Goal: Information Seeking & Learning: Learn about a topic

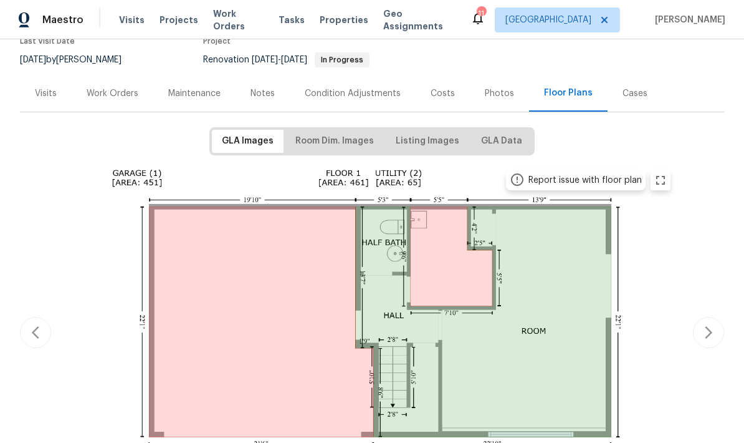
scroll to position [115, 0]
click at [688, 277] on div "Report issue with floor plan Report issue with floor plan" at bounding box center [372, 331] width 704 height 339
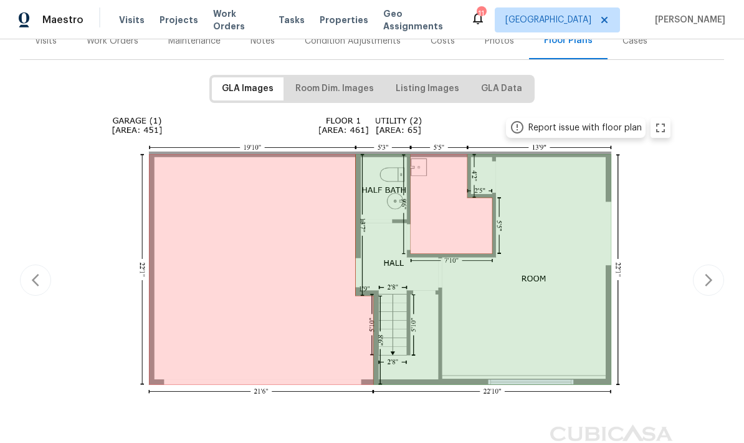
scroll to position [166, 0]
click at [334, 88] on span "Room Dim. Images" at bounding box center [334, 90] width 79 height 16
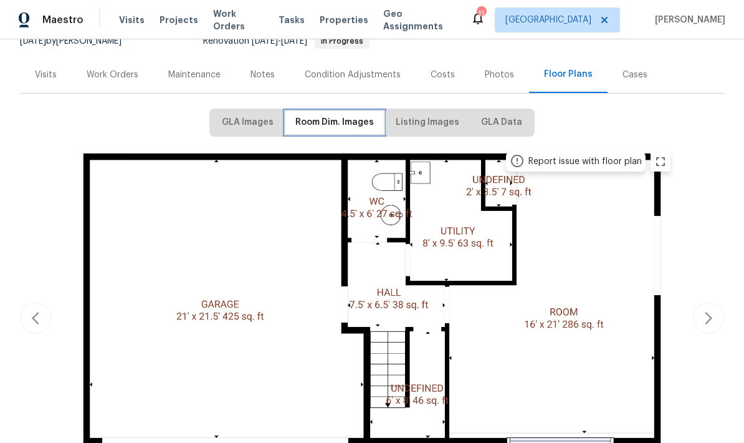
scroll to position [155, 0]
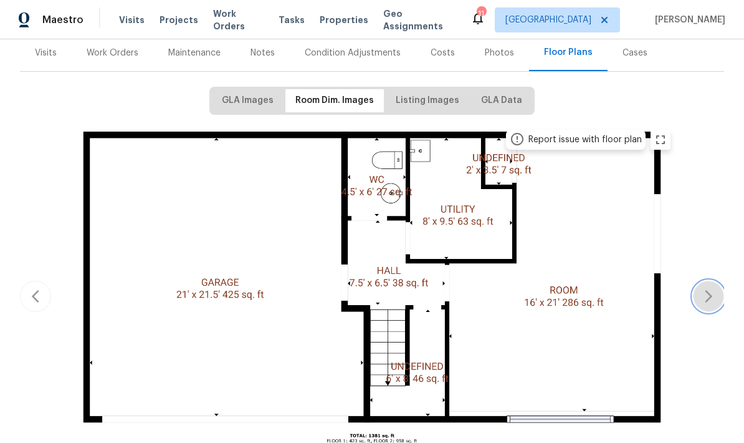
click at [708, 304] on button "button" at bounding box center [708, 296] width 31 height 31
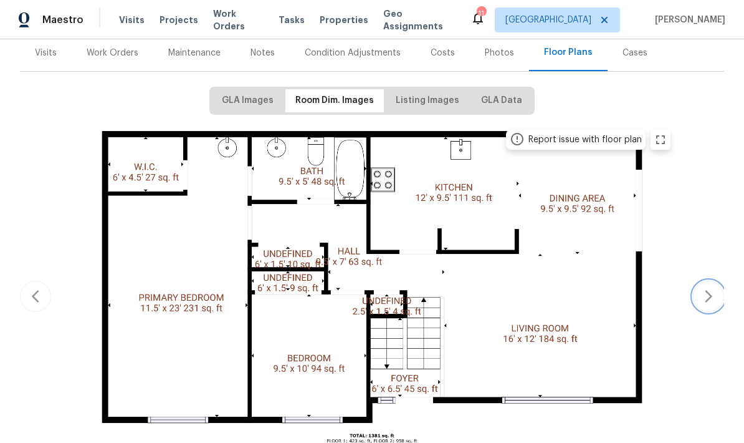
scroll to position [157, 0]
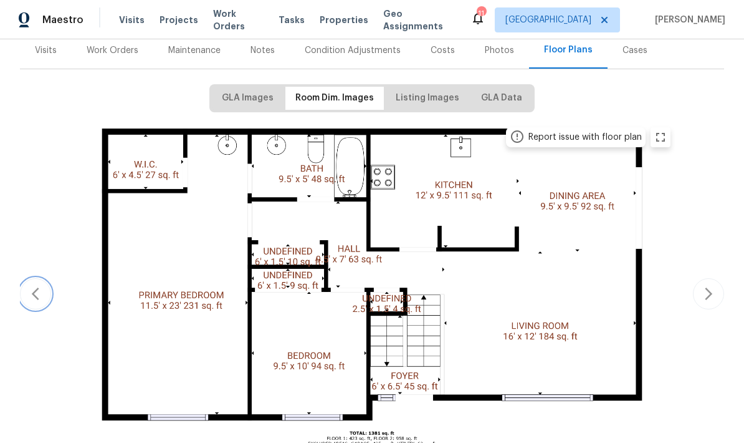
click at [34, 287] on icon "button" at bounding box center [35, 293] width 15 height 15
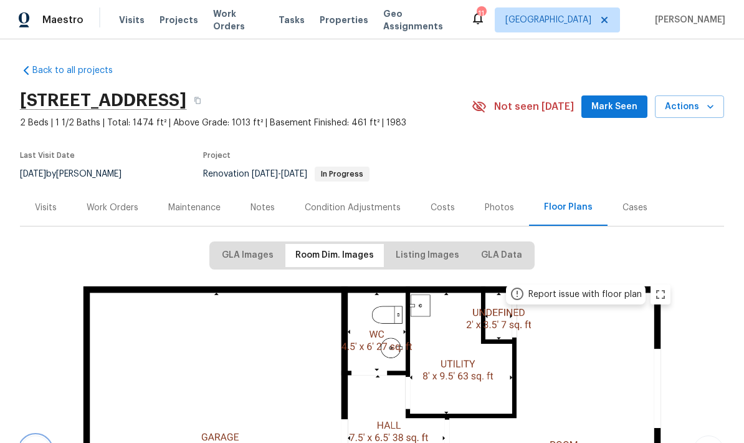
scroll to position [0, 0]
click at [432, 211] on div "Costs" at bounding box center [443, 207] width 24 height 12
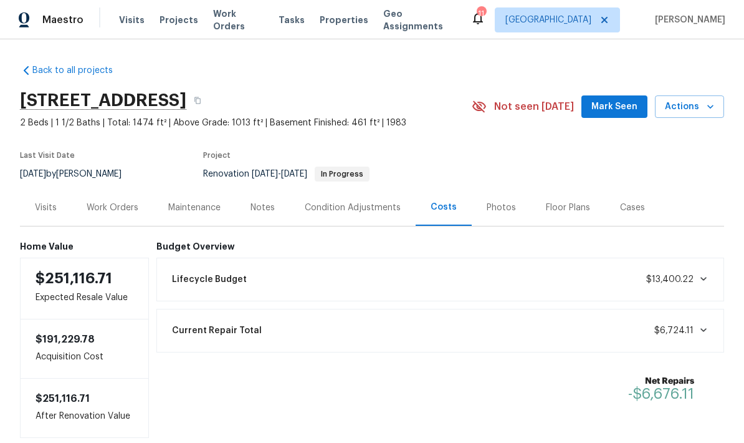
click at [562, 211] on div "Floor Plans" at bounding box center [568, 207] width 44 height 12
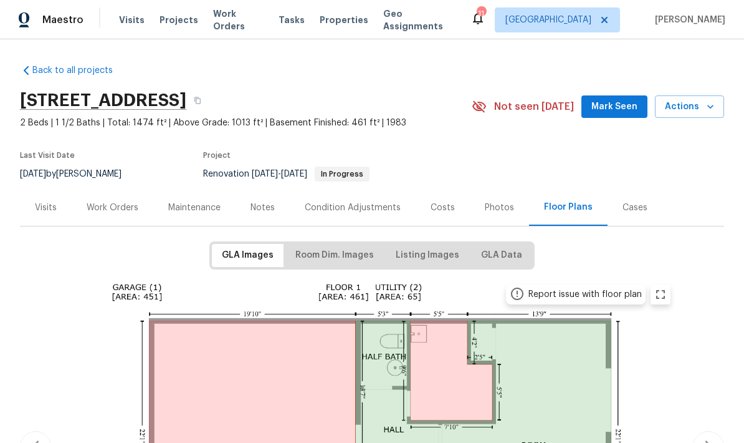
click at [433, 213] on div "Costs" at bounding box center [443, 207] width 24 height 12
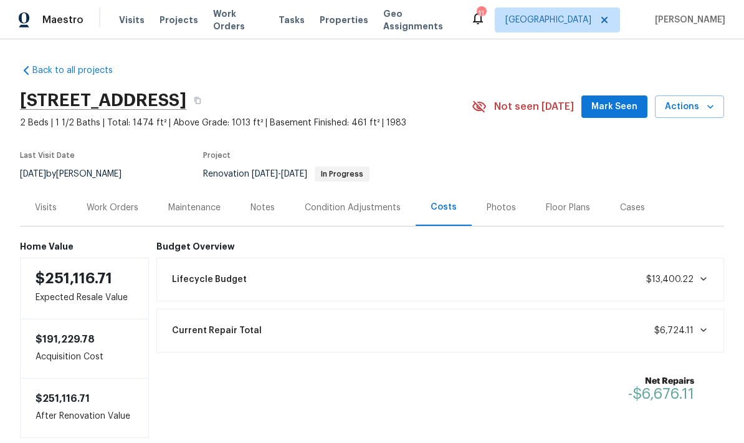
click at [549, 198] on div "Floor Plans" at bounding box center [568, 207] width 74 height 37
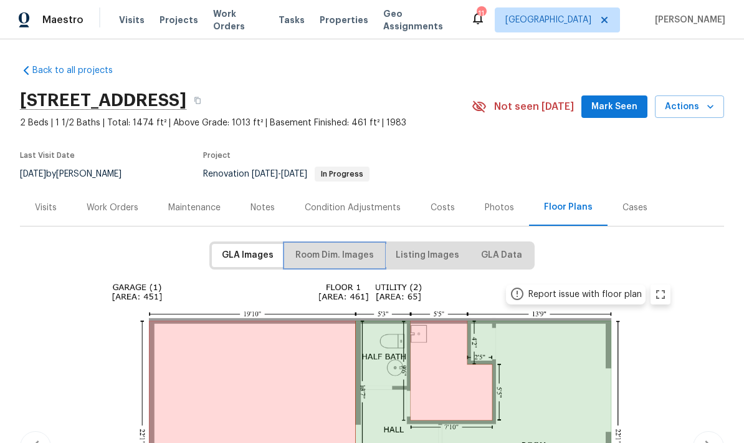
click at [319, 262] on button "Room Dim. Images" at bounding box center [334, 255] width 98 height 23
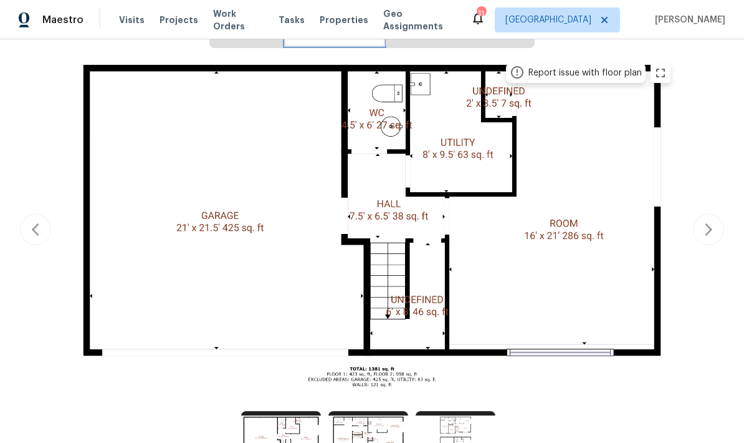
scroll to position [223, 0]
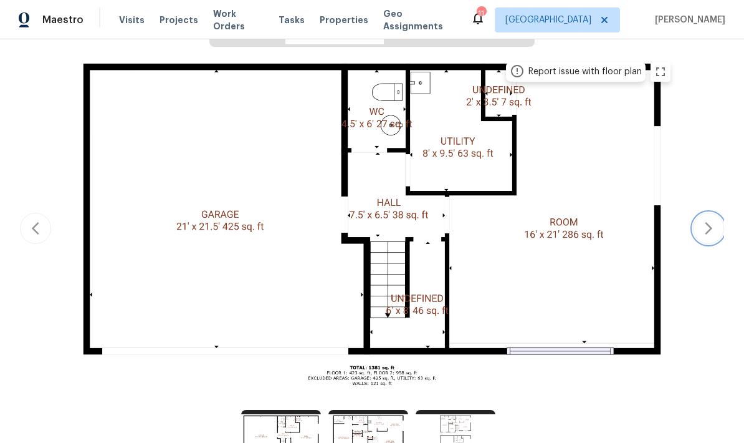
click at [705, 230] on icon "button" at bounding box center [708, 228] width 15 height 15
